Goal: Information Seeking & Learning: Learn about a topic

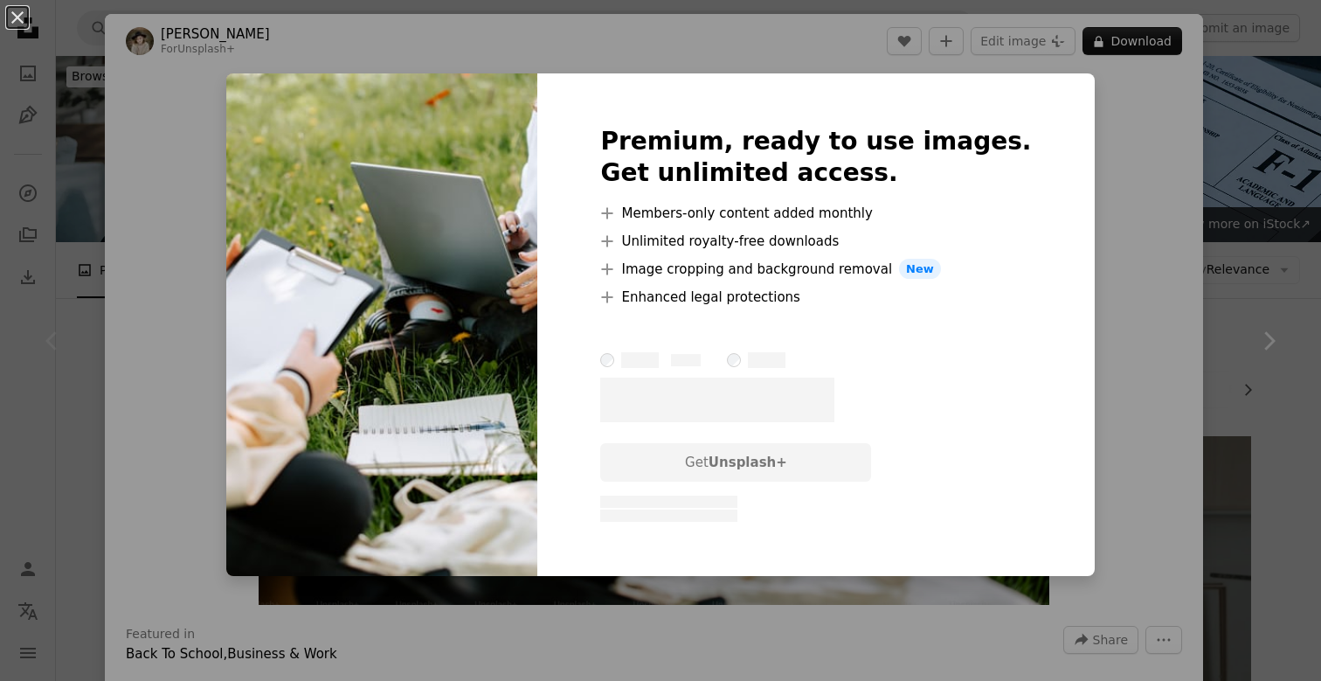
scroll to position [385, 0]
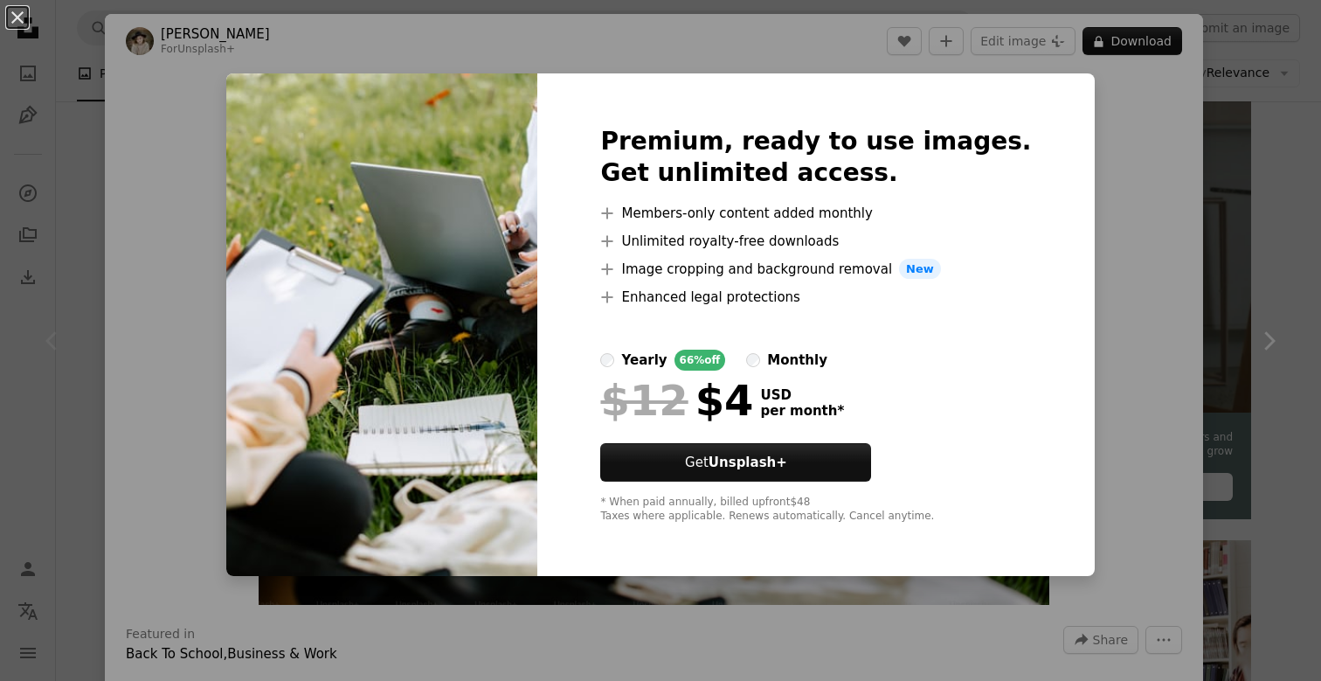
click at [169, 326] on div "An X shape Premium, ready to use images. Get unlimited access. A plus sign Memb…" at bounding box center [660, 340] width 1321 height 681
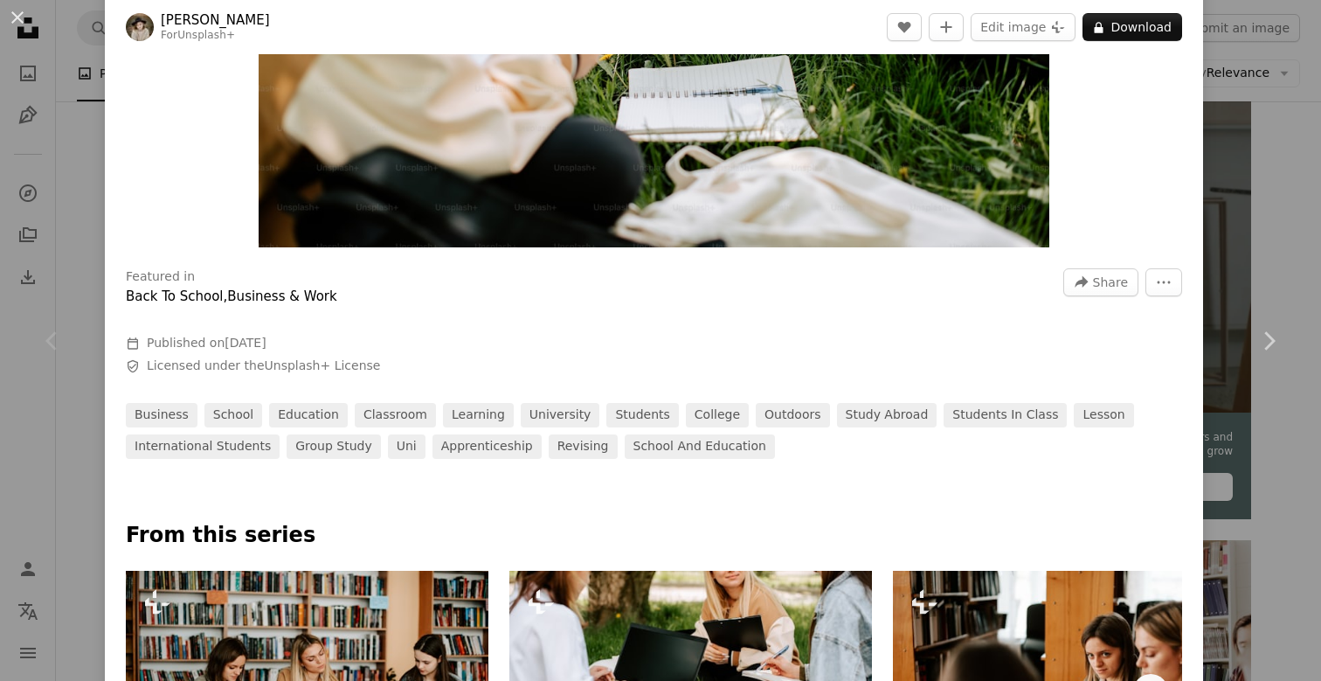
scroll to position [360, 0]
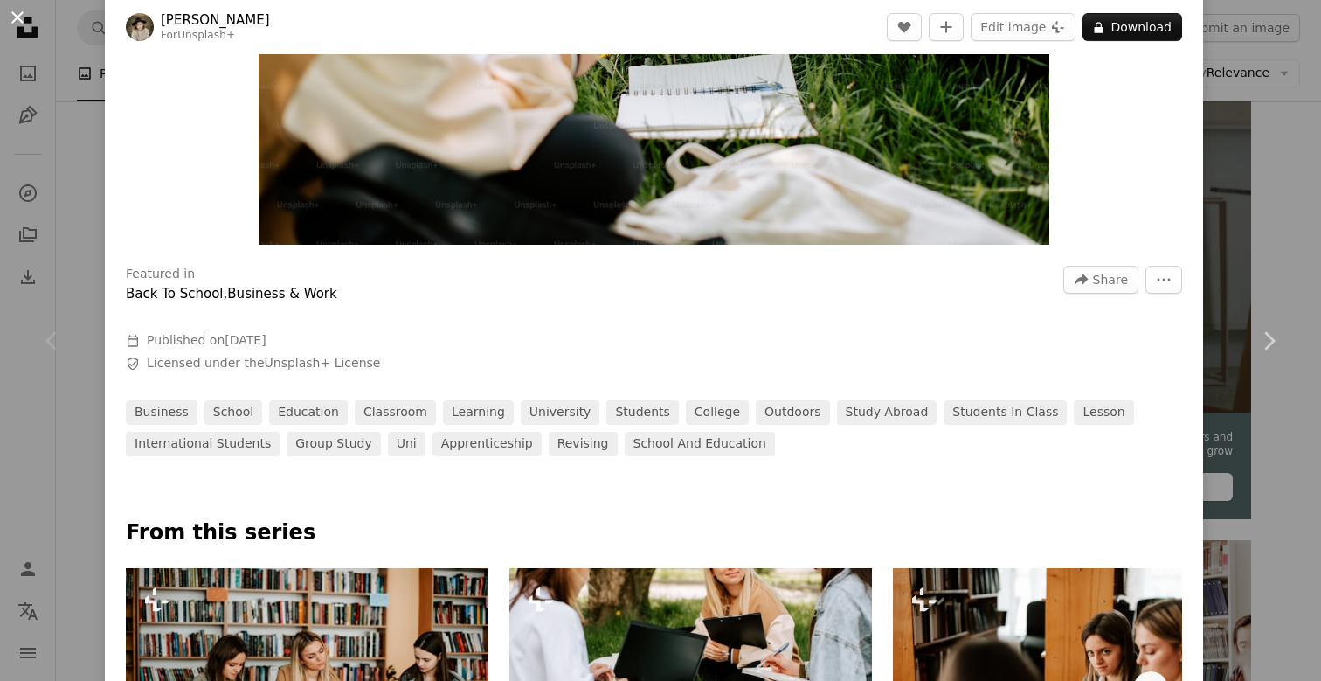
click at [20, 7] on button "An X shape" at bounding box center [17, 17] width 21 height 21
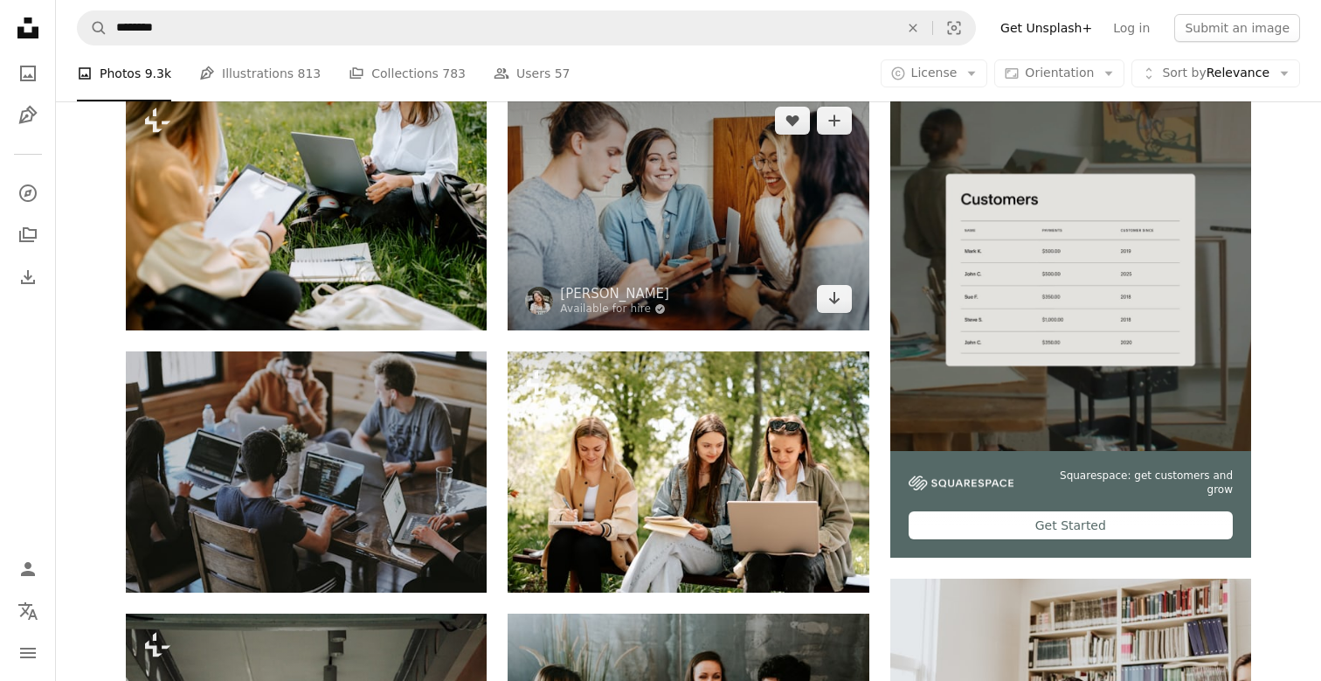
scroll to position [322, 0]
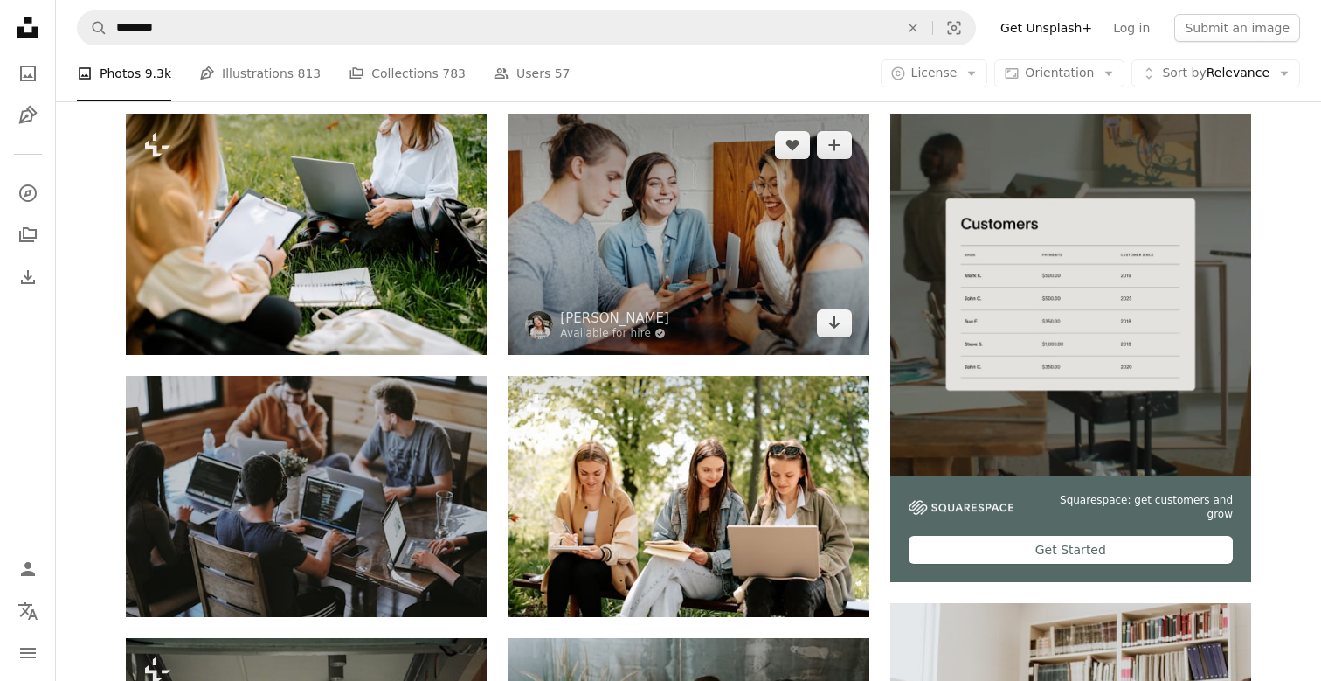
click at [663, 207] on img at bounding box center [688, 234] width 361 height 240
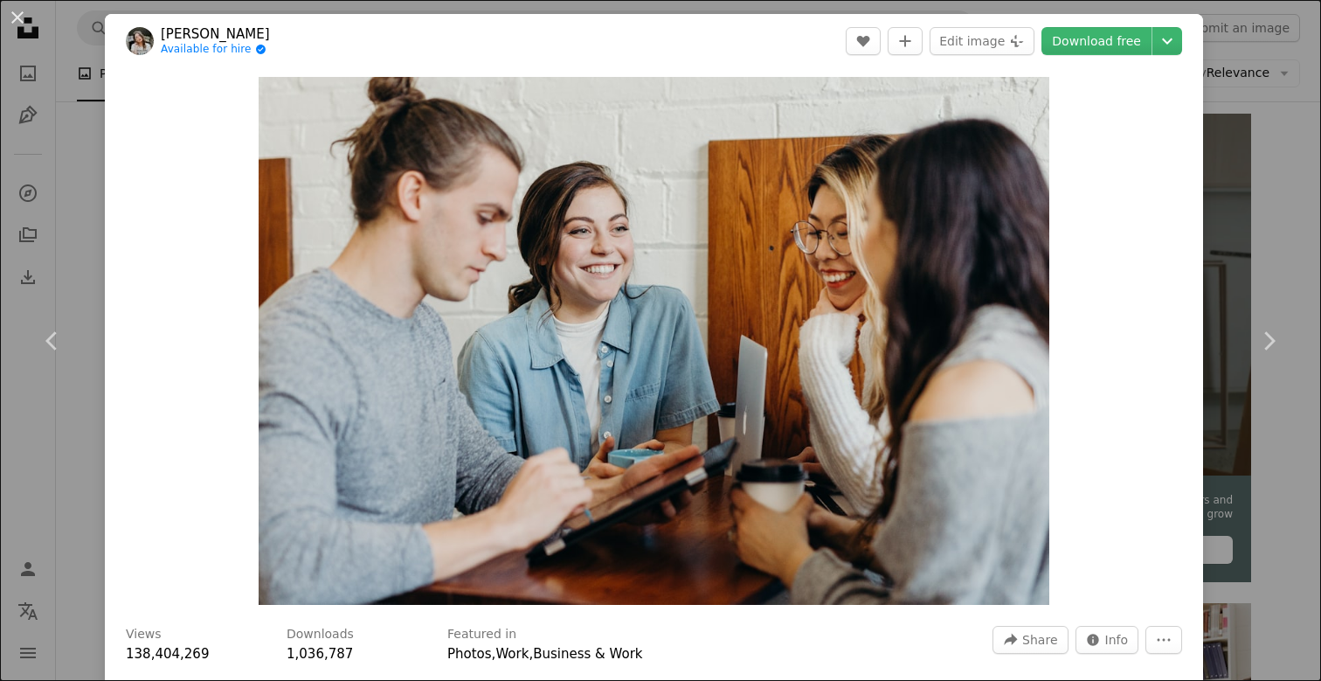
click at [47, 160] on div "An X shape Chevron left Chevron right [PERSON_NAME] Available for hire A checkm…" at bounding box center [660, 340] width 1321 height 681
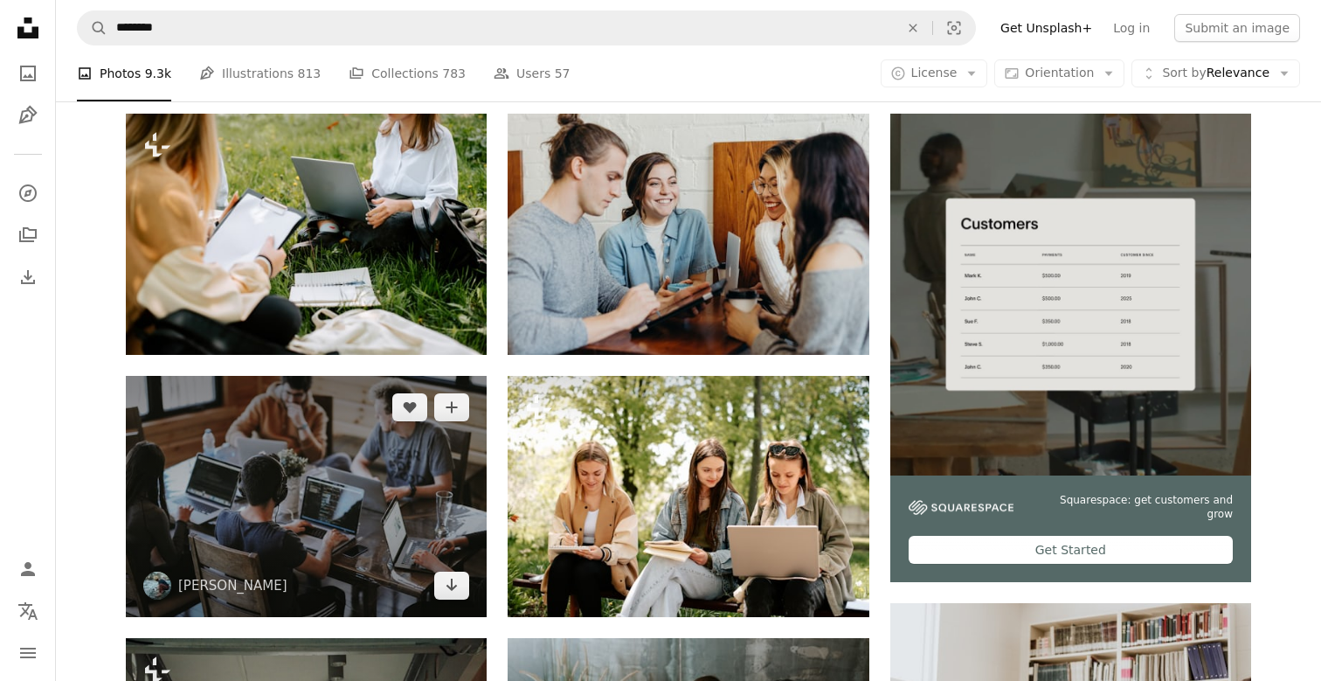
click at [274, 432] on img at bounding box center [306, 496] width 361 height 241
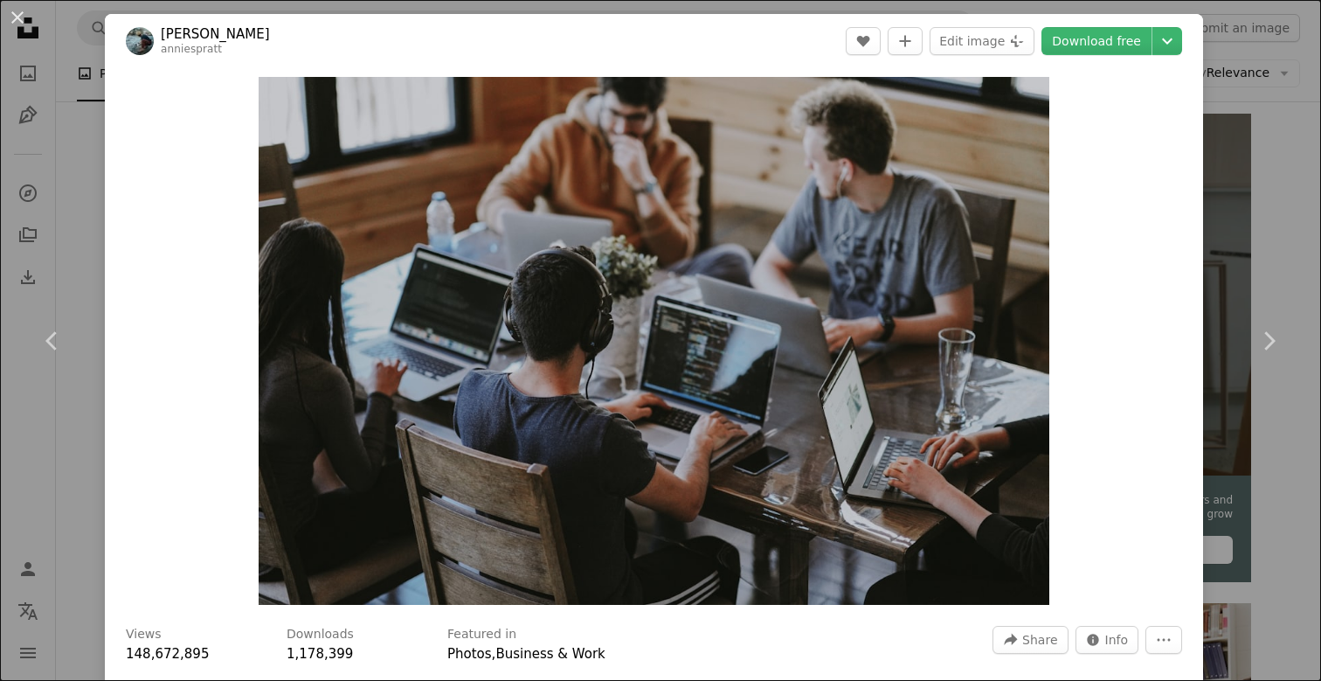
click at [77, 204] on div "An X shape Chevron left Chevron right [PERSON_NAME] anniespratt A heart A plus …" at bounding box center [660, 340] width 1321 height 681
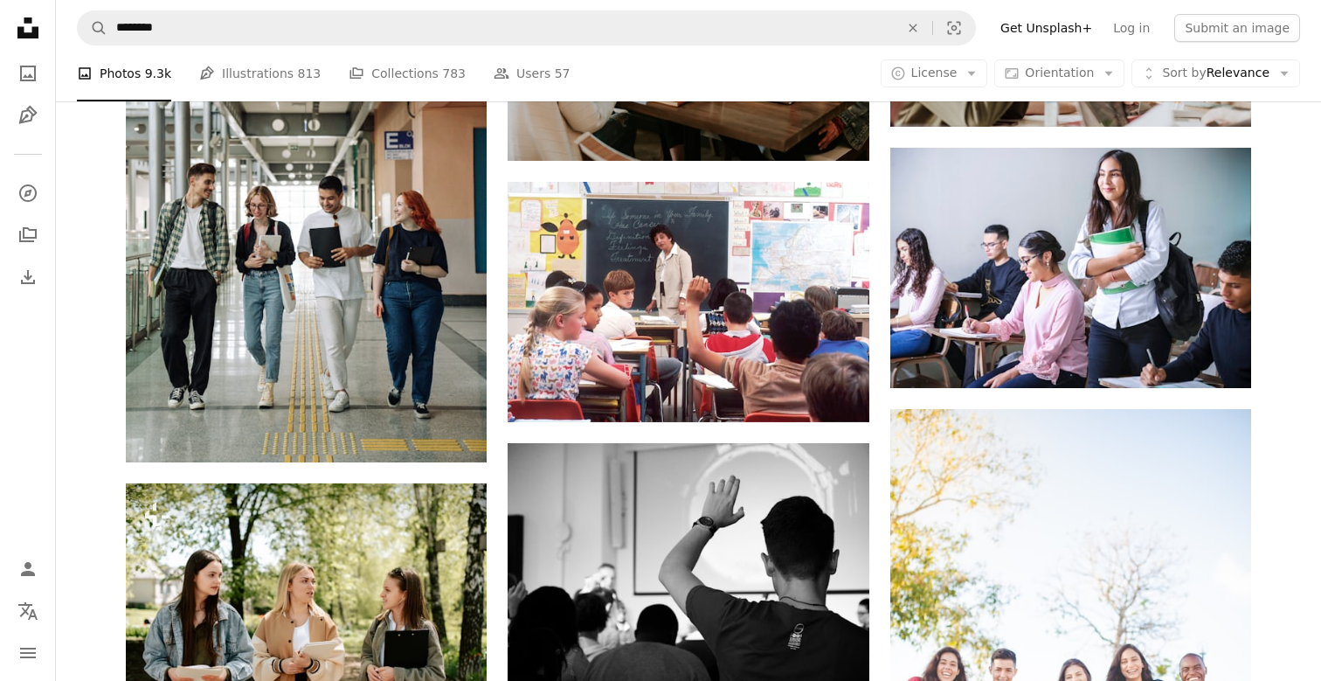
scroll to position [1059, 0]
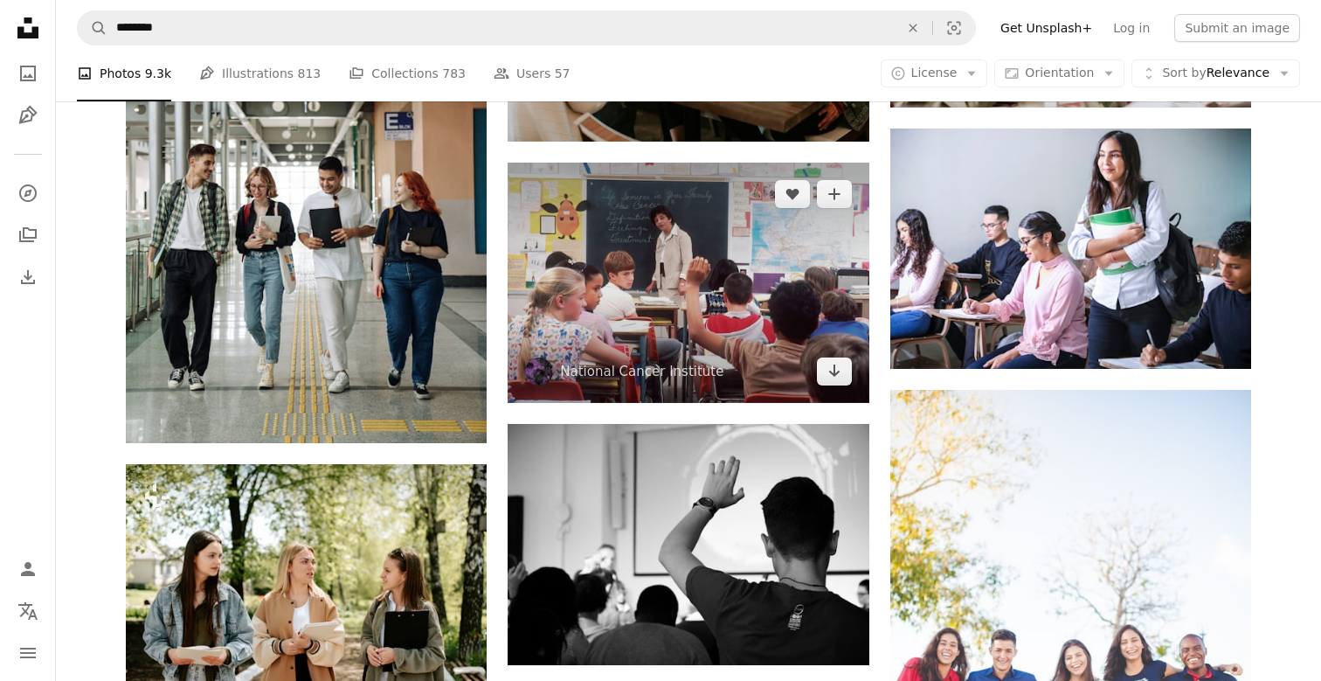
click at [643, 221] on img at bounding box center [688, 283] width 361 height 240
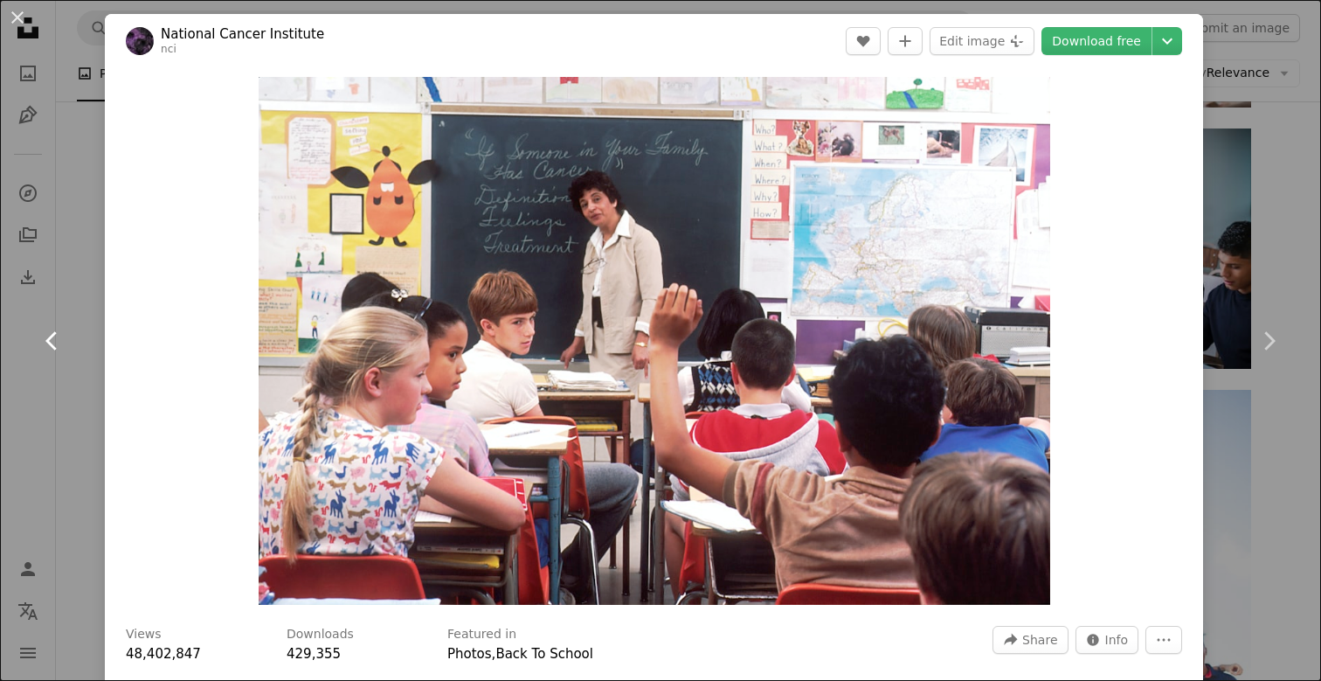
click at [53, 263] on link "Chevron left" at bounding box center [52, 341] width 105 height 168
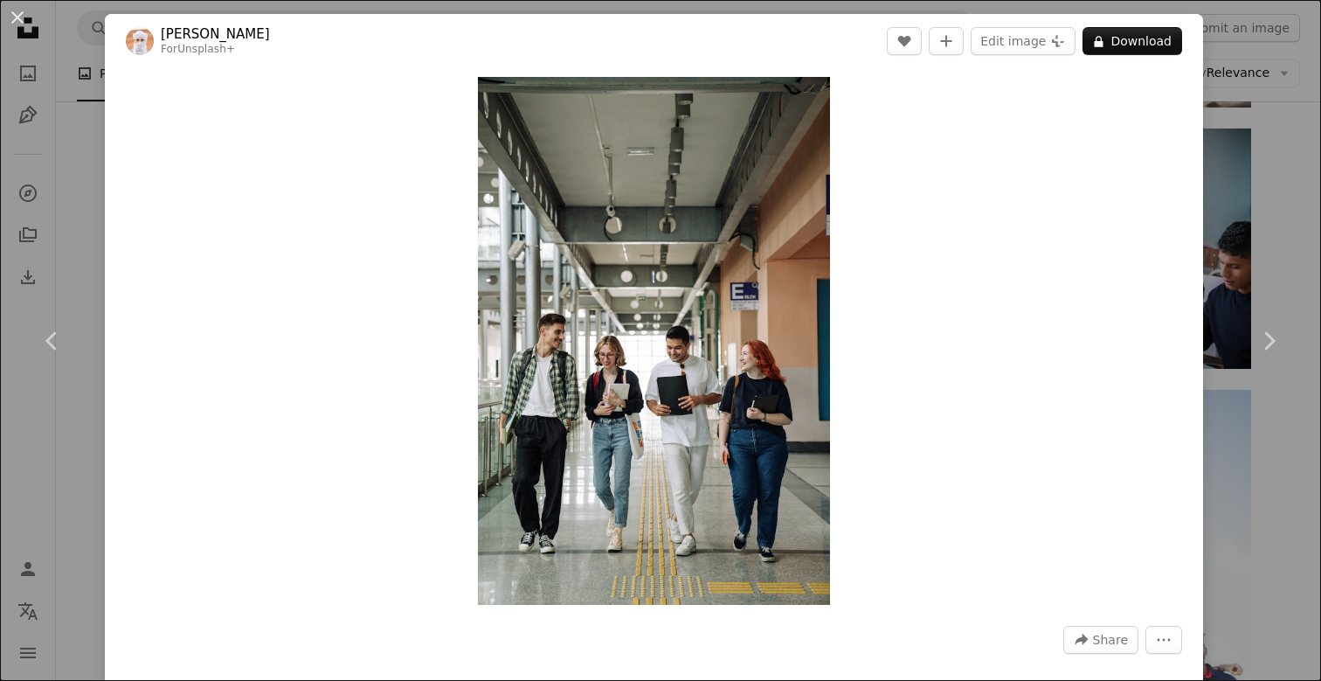
click at [104, 115] on div "An X shape Chevron left Chevron right Ahmed For Unsplash+ A heart A plus sign E…" at bounding box center [660, 340] width 1321 height 681
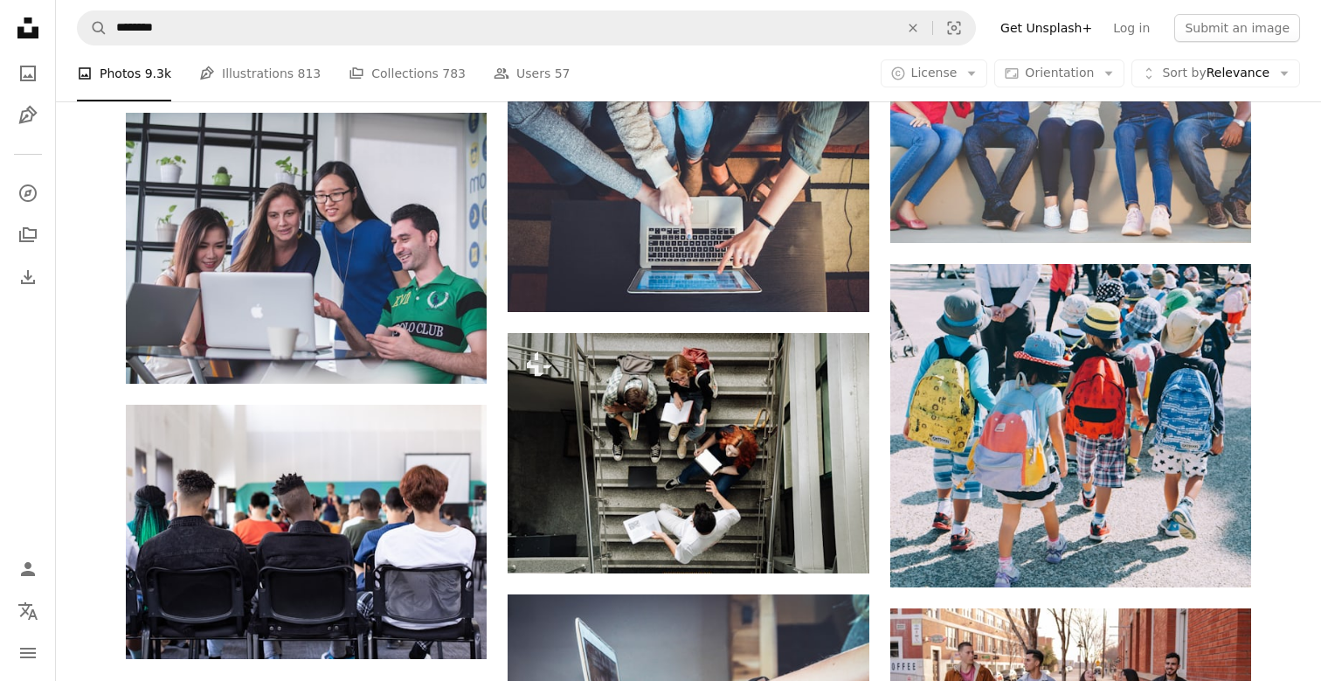
scroll to position [1684, 0]
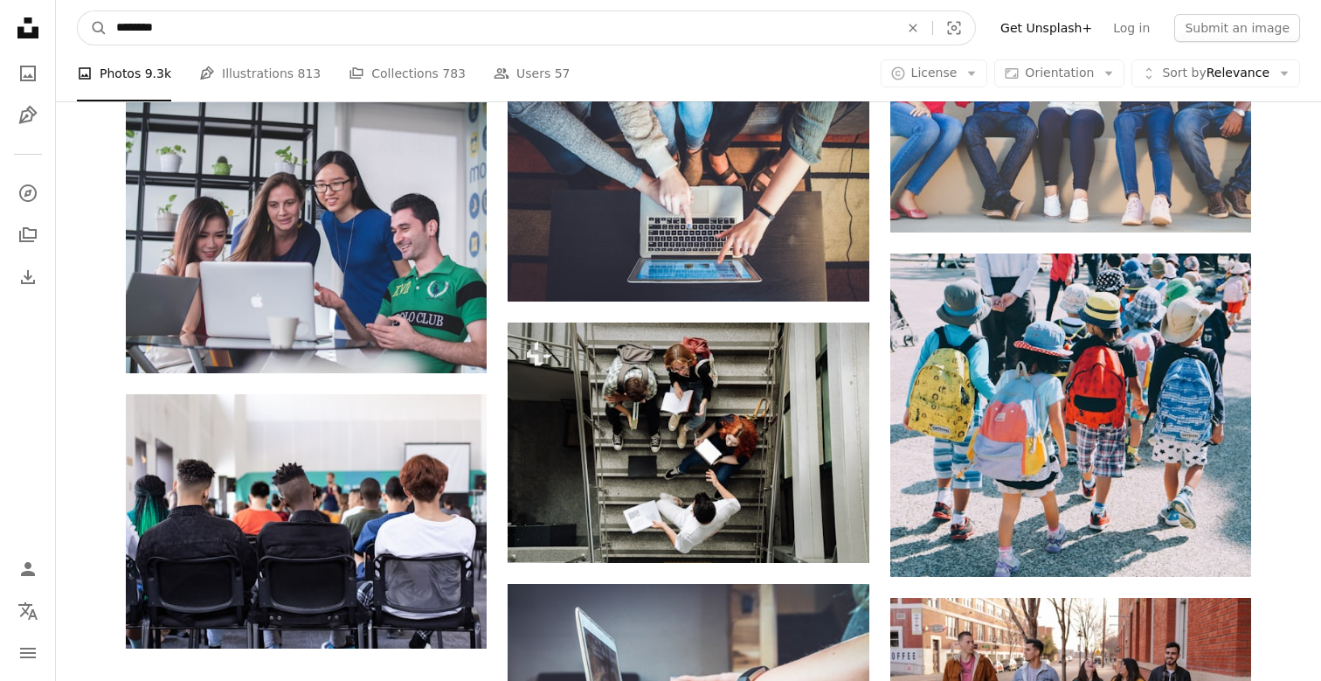
click at [157, 22] on input "********" at bounding box center [500, 27] width 787 height 33
type input "**********"
click button "A magnifying glass" at bounding box center [93, 27] width 30 height 33
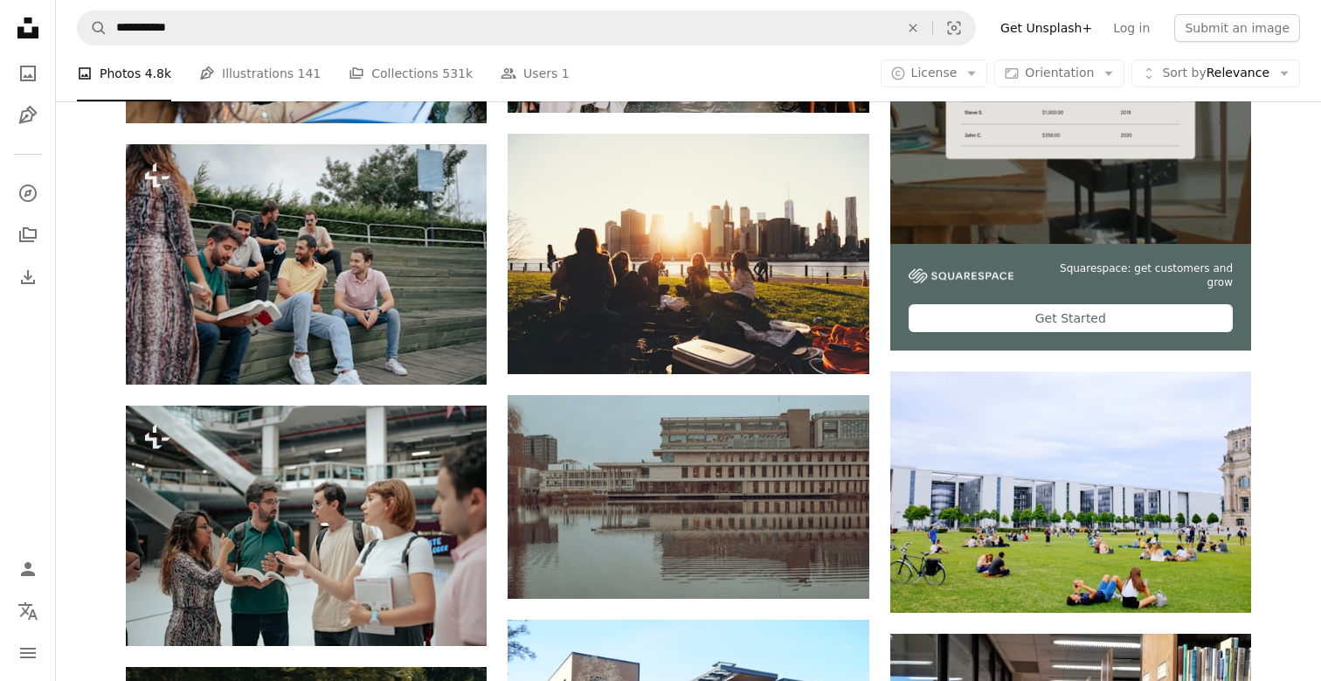
scroll to position [556, 0]
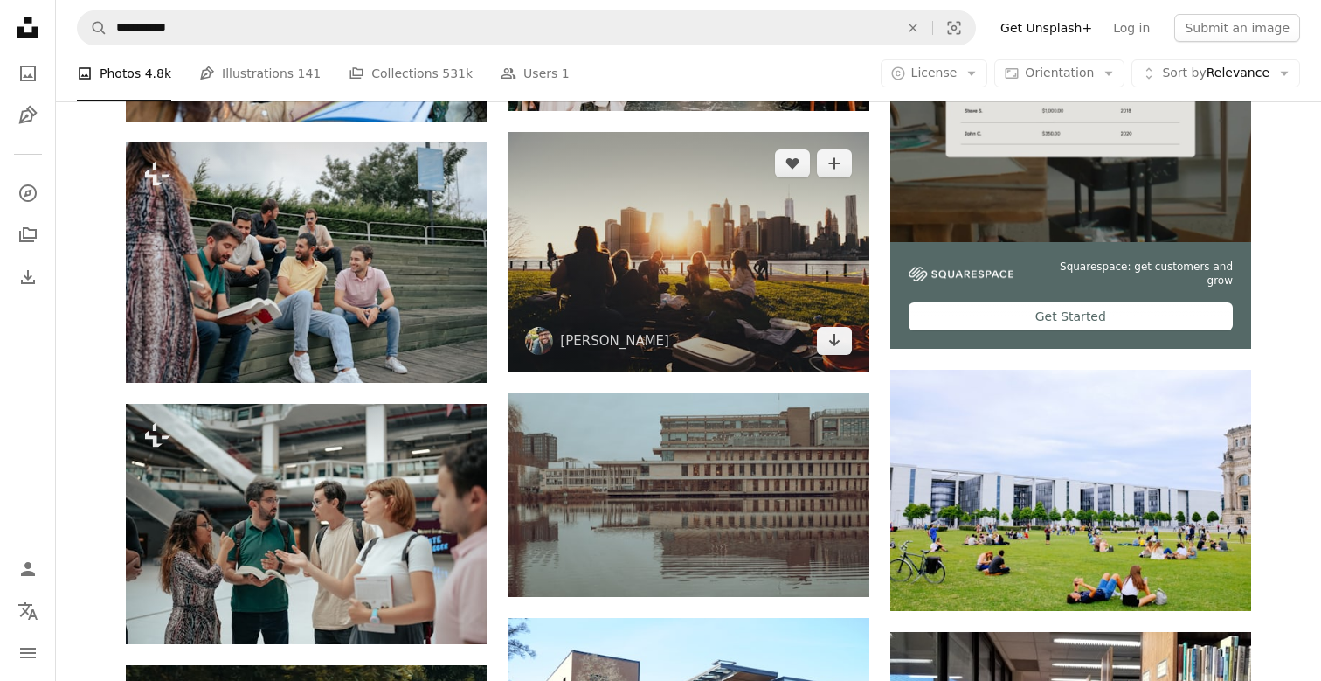
click at [617, 293] on img at bounding box center [688, 252] width 361 height 240
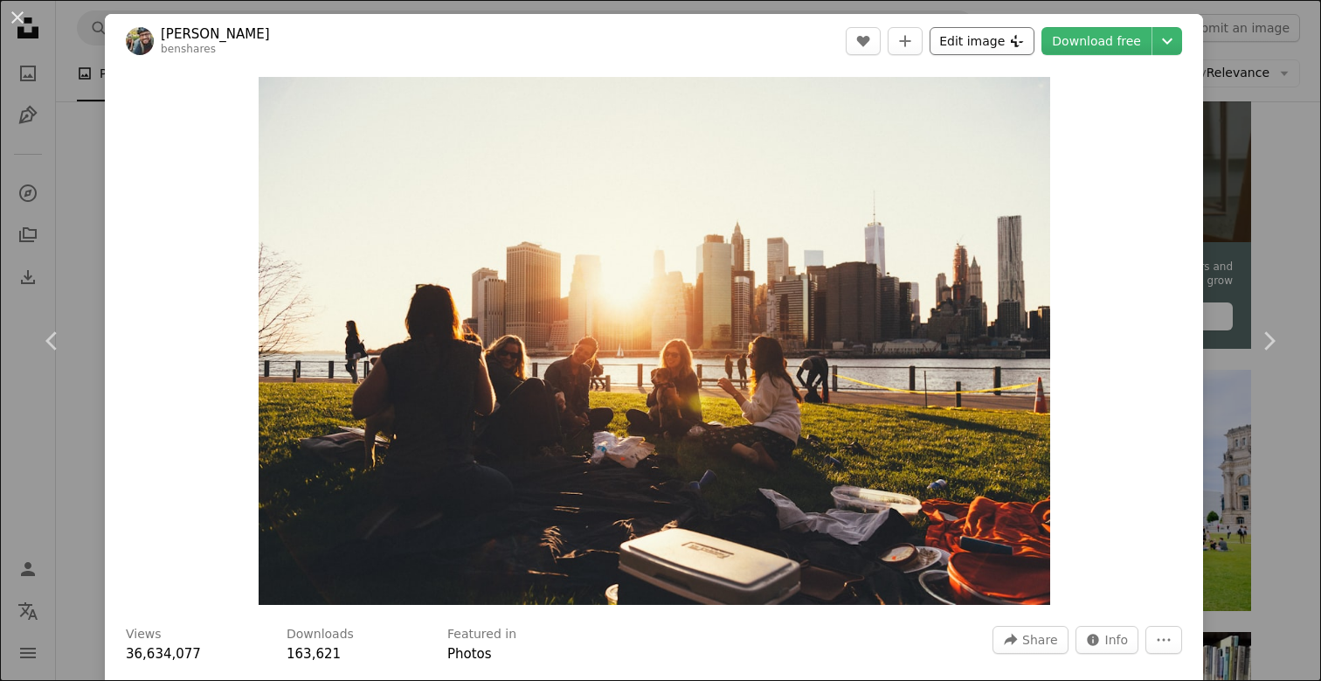
click at [1033, 51] on button "Edit image Plus sign for Unsplash+" at bounding box center [982, 41] width 105 height 28
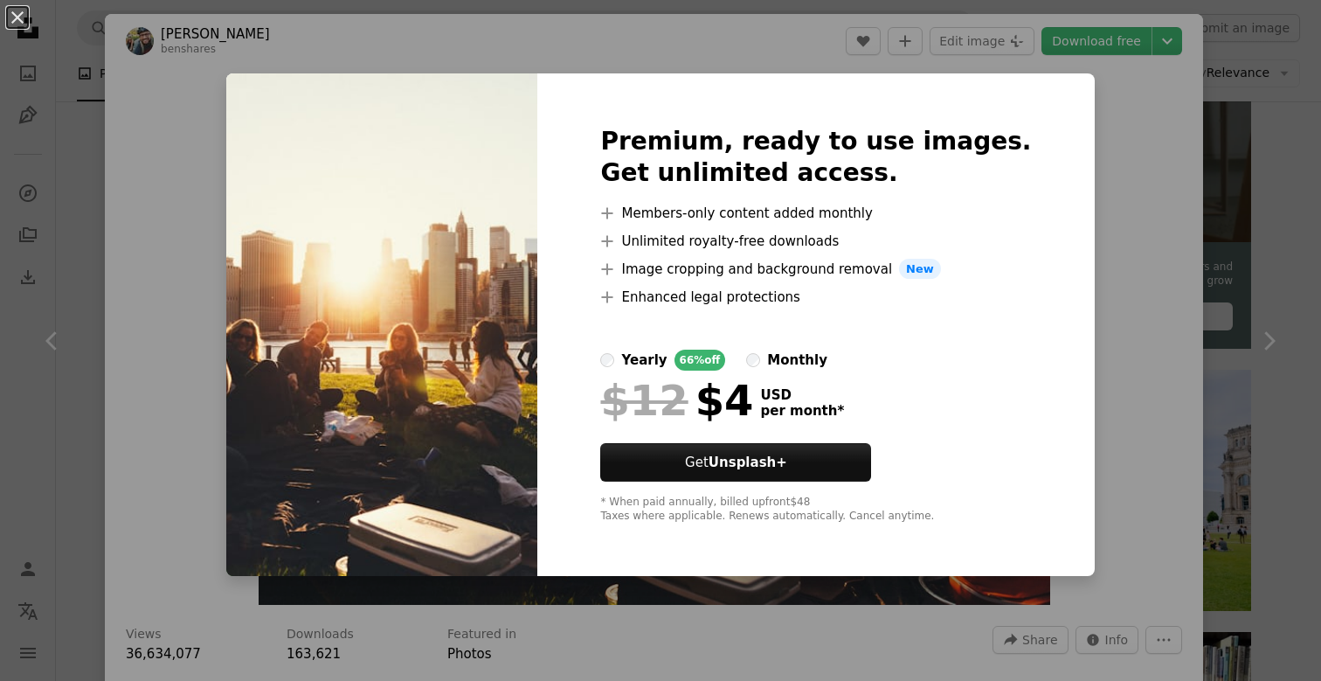
click at [1121, 107] on div "An X shape Premium, ready to use images. Get unlimited access. A plus sign Memb…" at bounding box center [660, 340] width 1321 height 681
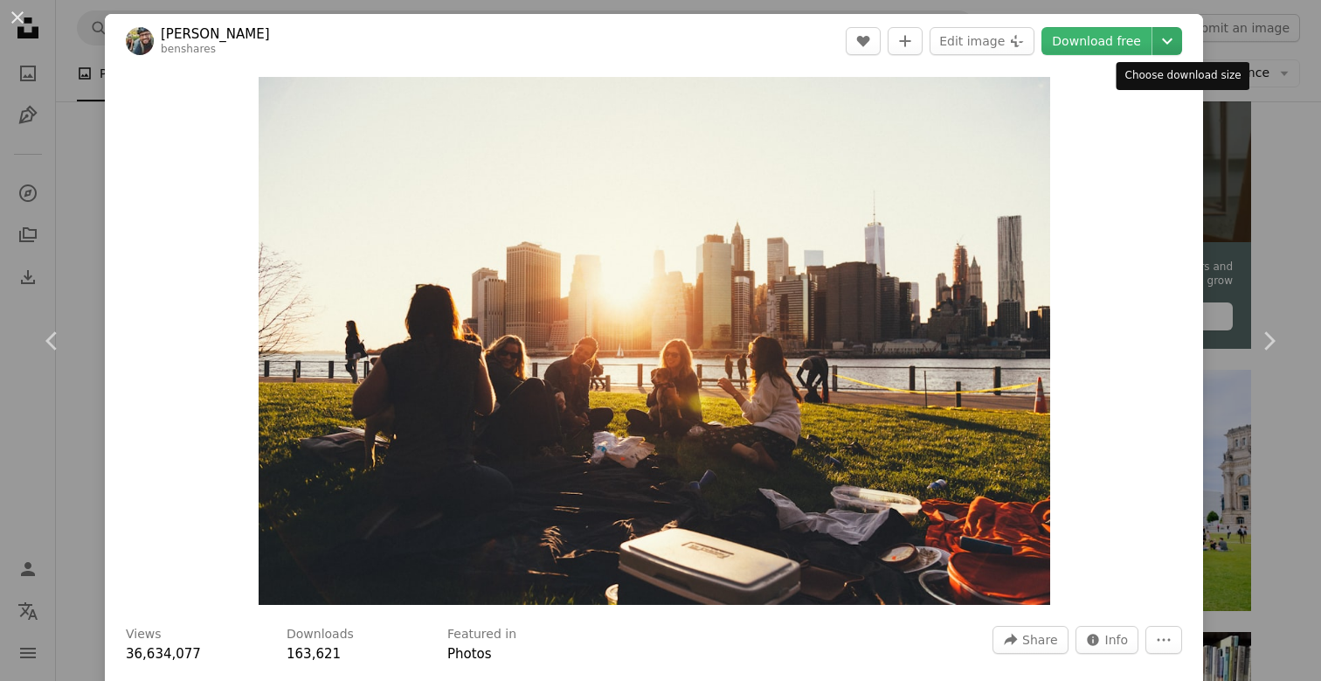
click at [1182, 52] on button "Chevron down" at bounding box center [1168, 41] width 30 height 28
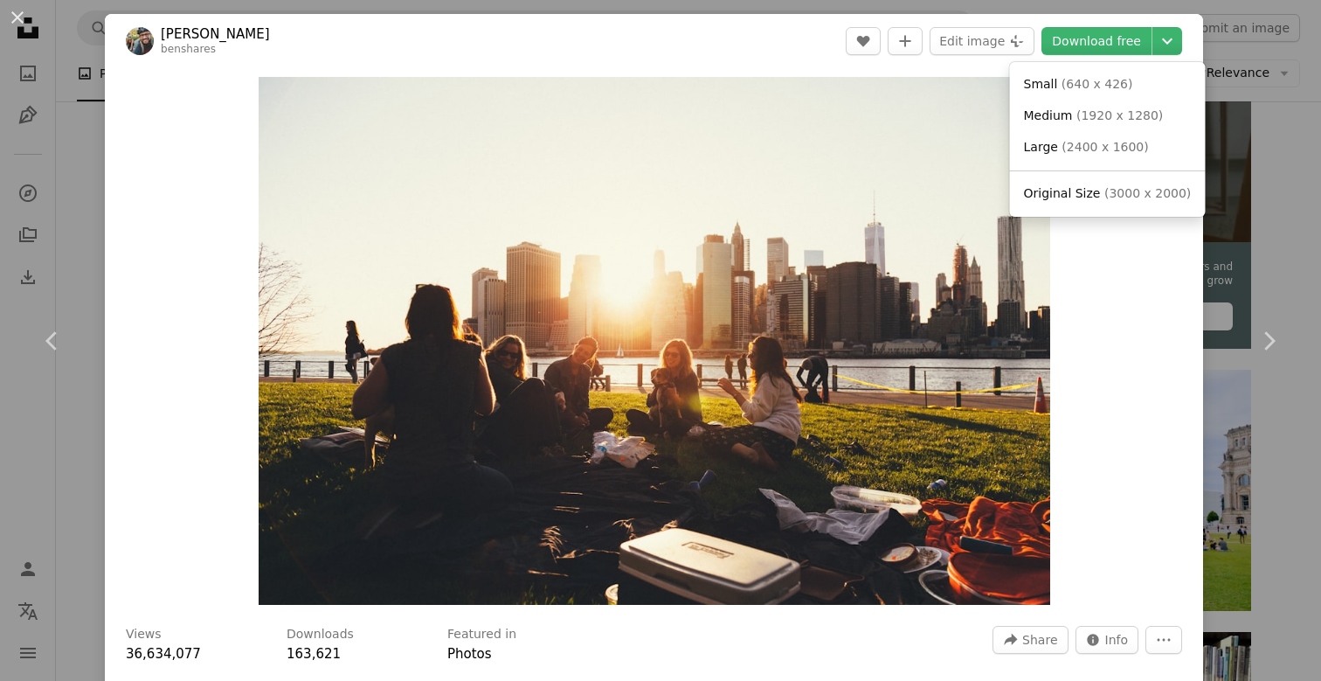
click at [93, 277] on dialog "An X shape Chevron left Chevron right [PERSON_NAME] benshares A heart A plus si…" at bounding box center [660, 340] width 1321 height 681
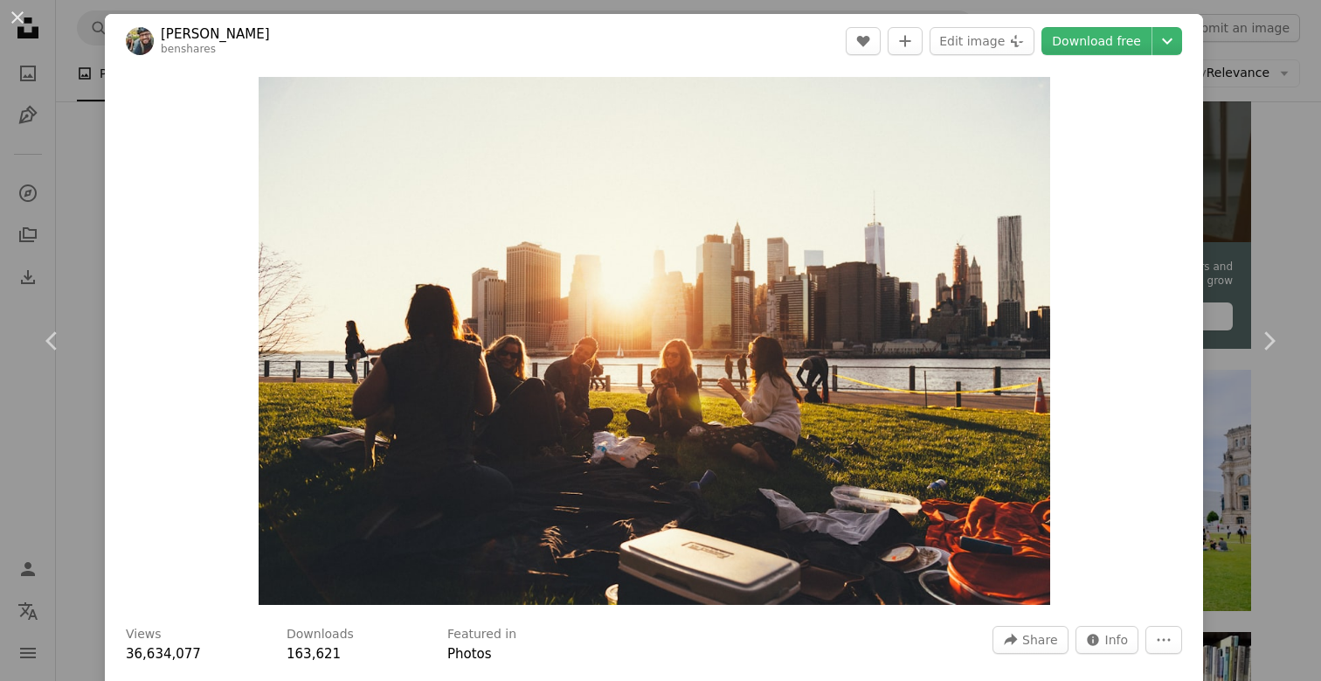
click at [93, 277] on link "Chevron left" at bounding box center [52, 341] width 105 height 168
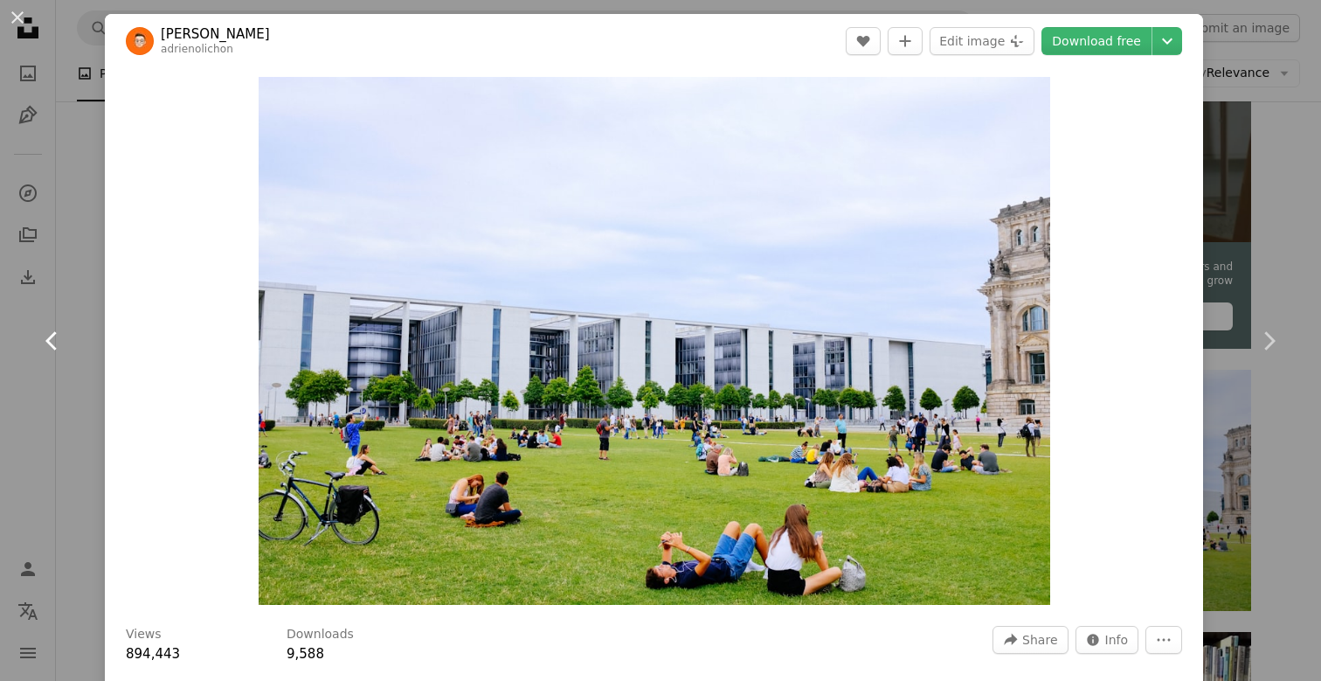
click at [41, 281] on link "Chevron left" at bounding box center [52, 341] width 105 height 168
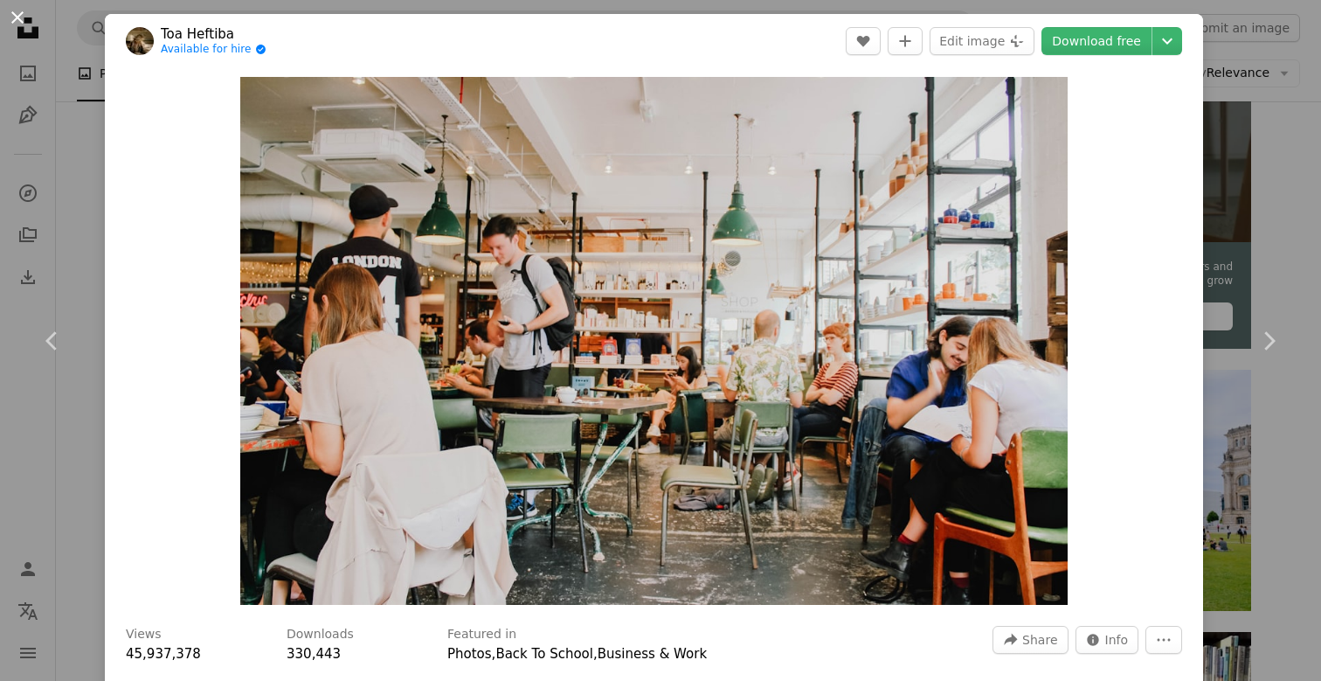
click at [10, 24] on button "An X shape" at bounding box center [17, 17] width 21 height 21
